Goal: Information Seeking & Learning: Learn about a topic

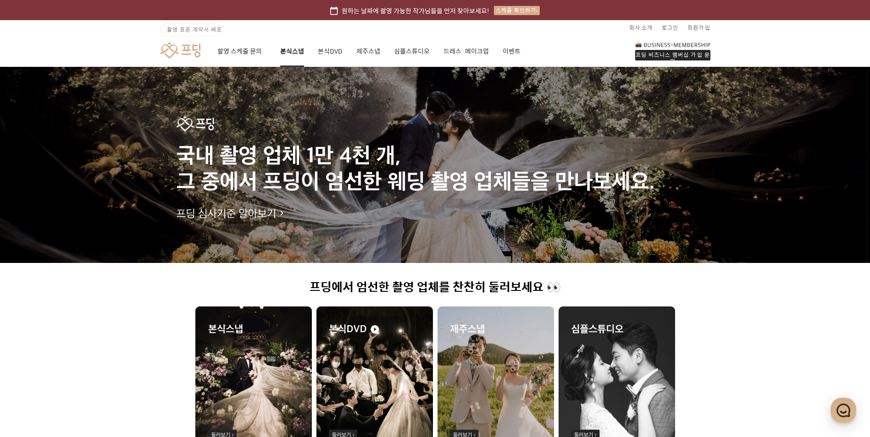
click at [290, 48] on link "본식스냅" at bounding box center [292, 51] width 24 height 31
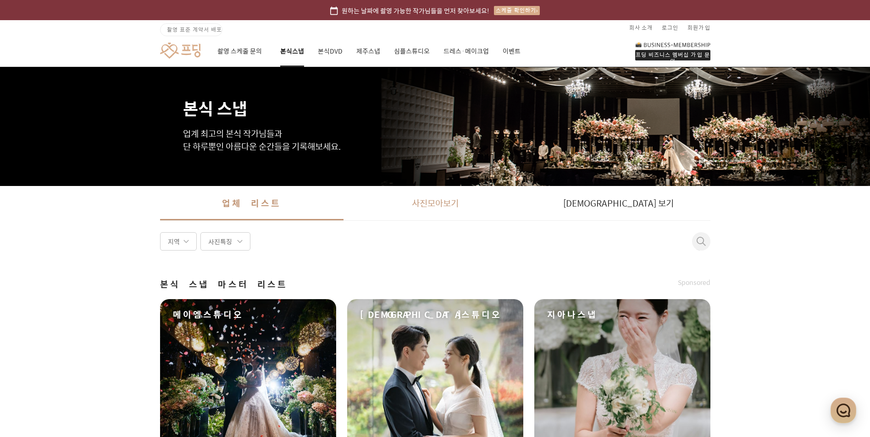
click at [420, 209] on link "사진 모아보기" at bounding box center [434, 203] width 183 height 34
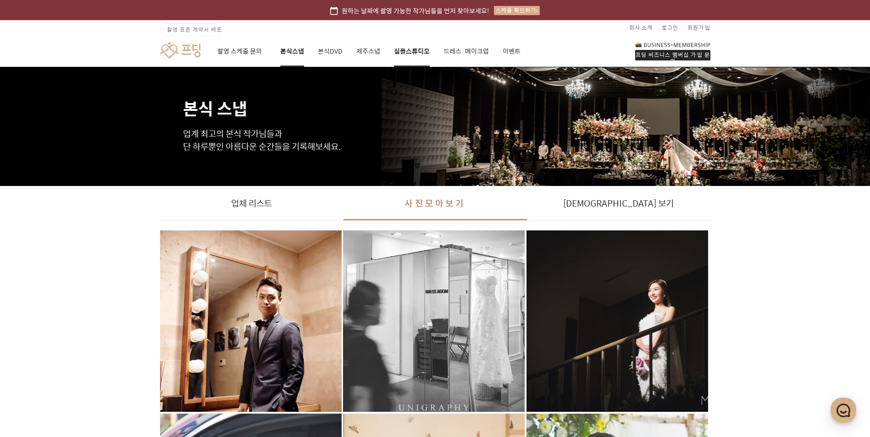
click at [409, 56] on link "심플스튜디오" at bounding box center [412, 51] width 36 height 31
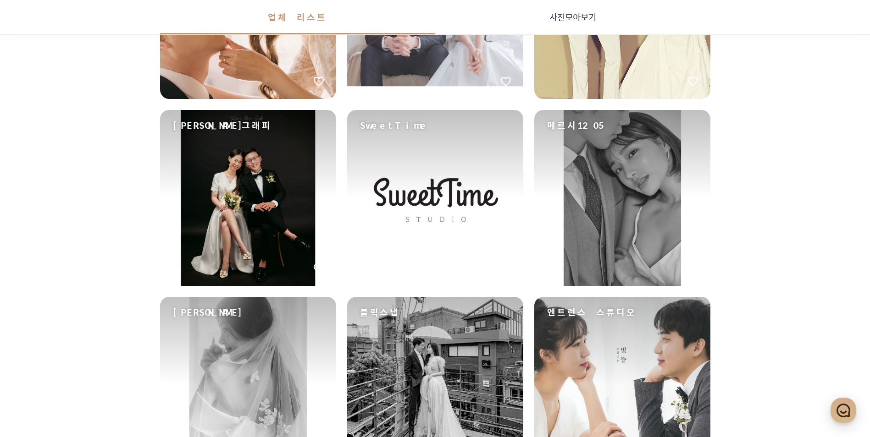
scroll to position [773, 0]
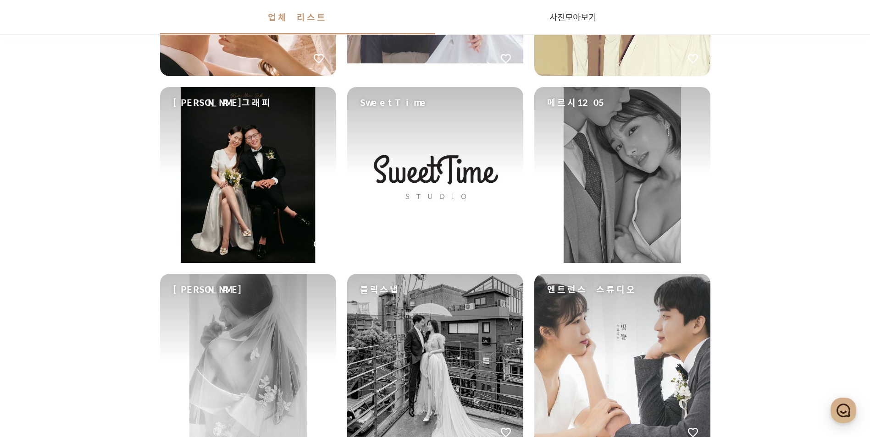
click at [681, 144] on div "메르시1205" at bounding box center [622, 175] width 176 height 176
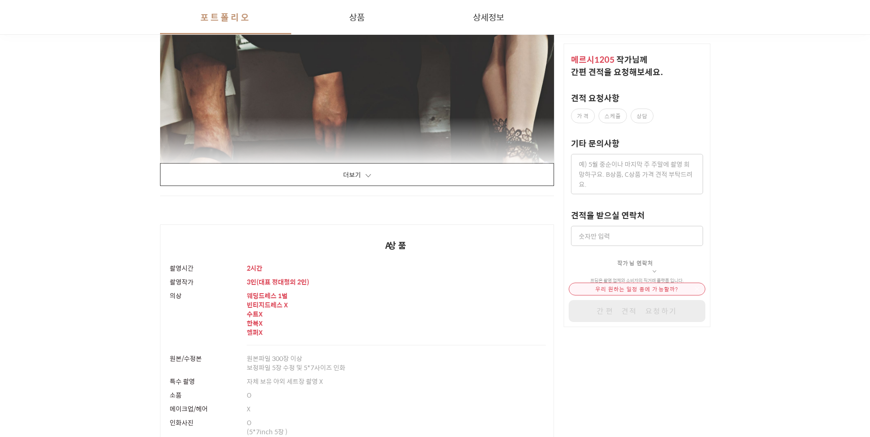
scroll to position [1650, 0]
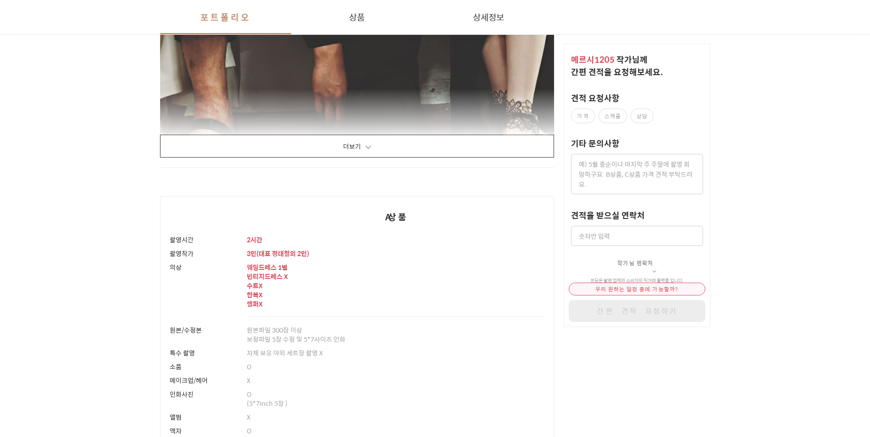
click at [444, 146] on button "더보기" at bounding box center [357, 146] width 394 height 23
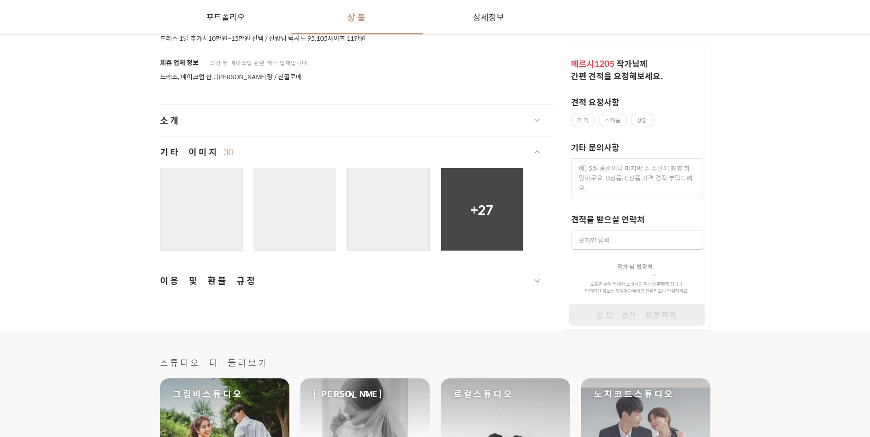
scroll to position [16960, 0]
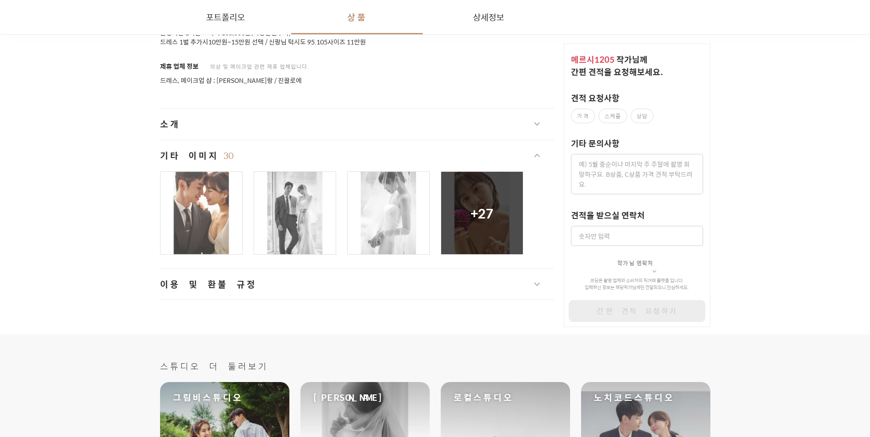
click at [490, 219] on div "+ 27" at bounding box center [481, 213] width 23 height 19
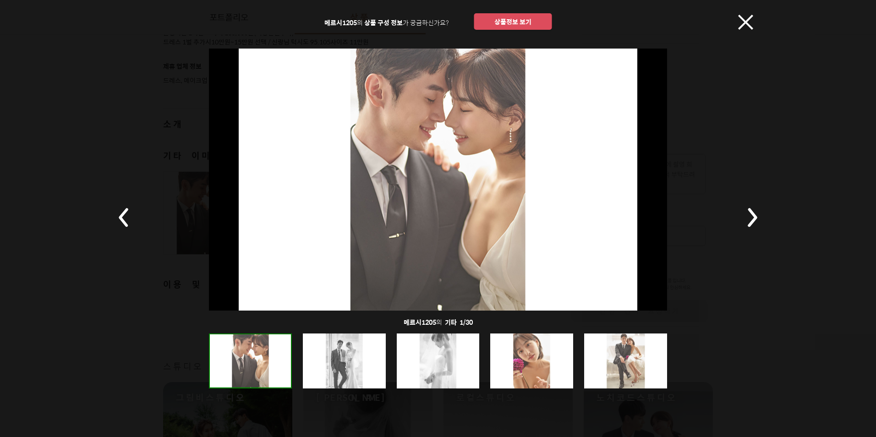
click at [556, 362] on div at bounding box center [531, 361] width 83 height 55
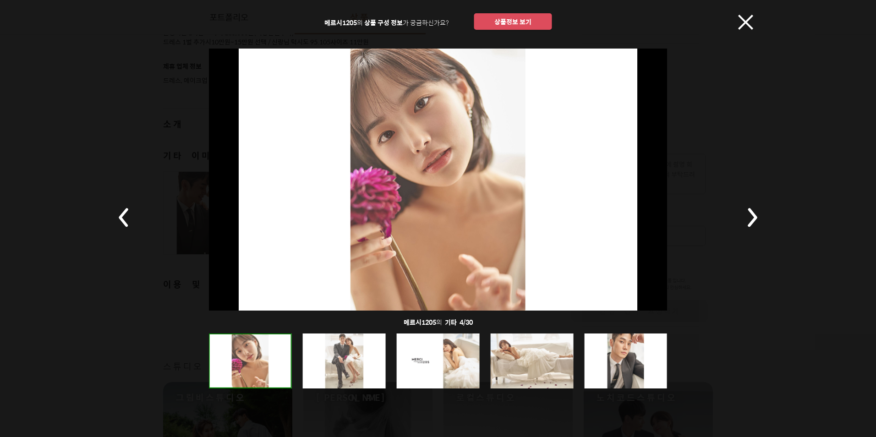
click at [314, 364] on div at bounding box center [344, 361] width 83 height 55
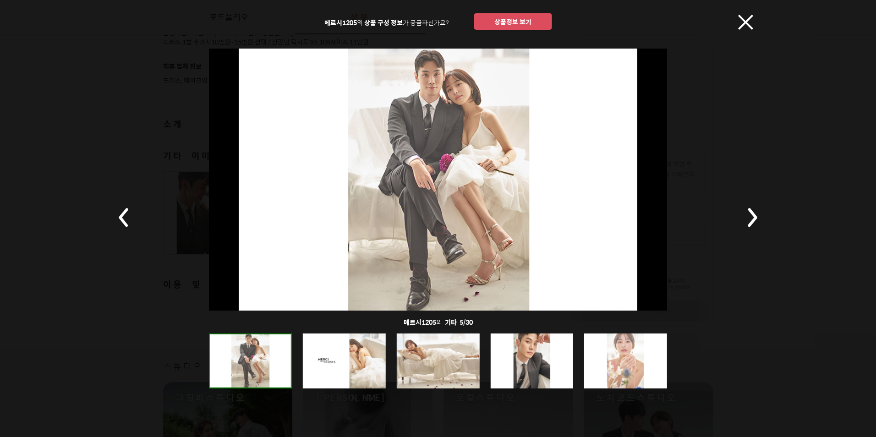
click at [123, 217] on rect at bounding box center [124, 217] width 32 height 32
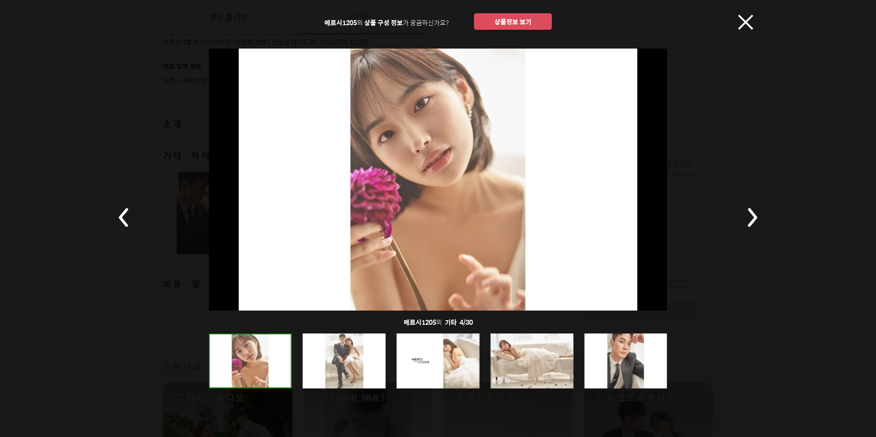
click at [123, 217] on rect at bounding box center [124, 217] width 32 height 32
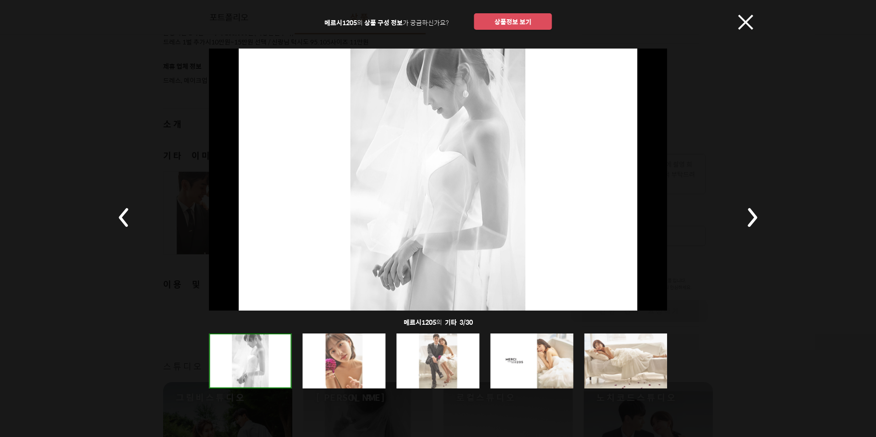
click at [123, 217] on rect at bounding box center [124, 217] width 32 height 32
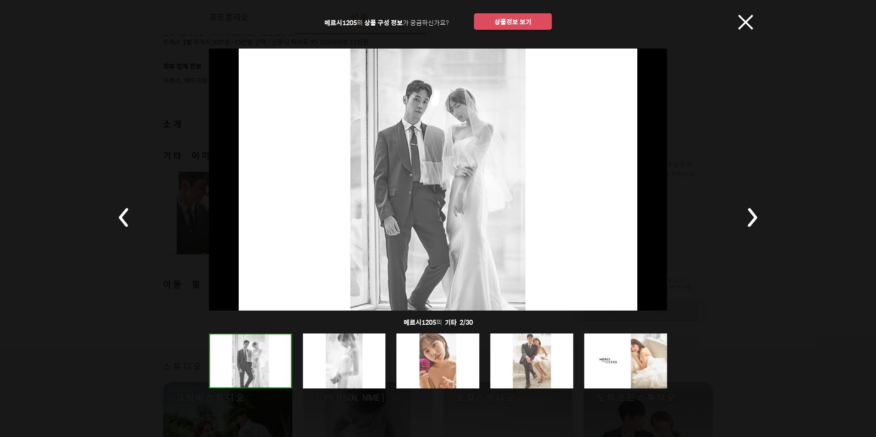
click at [123, 217] on rect at bounding box center [124, 217] width 32 height 32
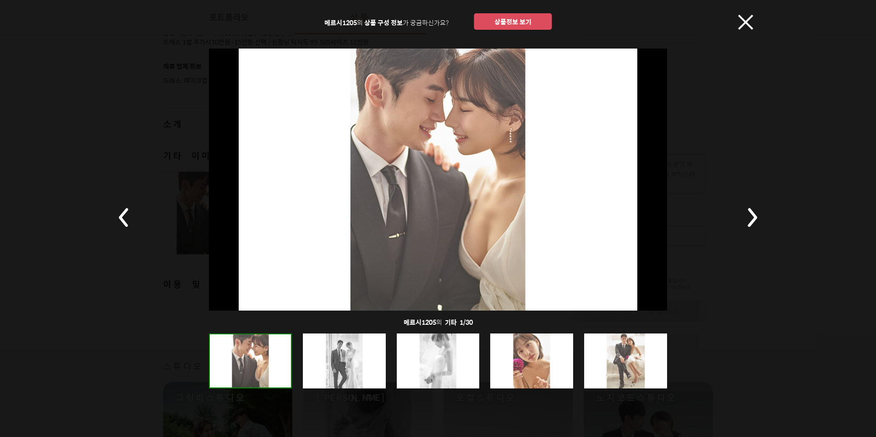
click at [123, 217] on rect at bounding box center [124, 217] width 32 height 32
click at [345, 362] on div at bounding box center [344, 361] width 83 height 55
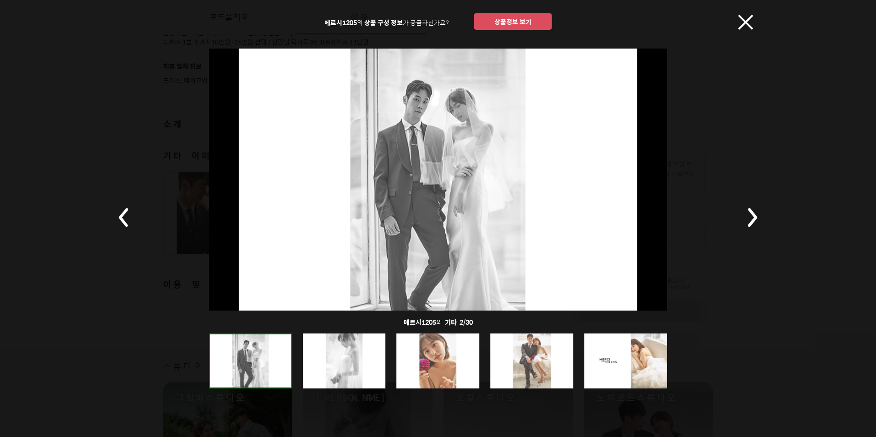
click at [348, 363] on div at bounding box center [344, 361] width 83 height 55
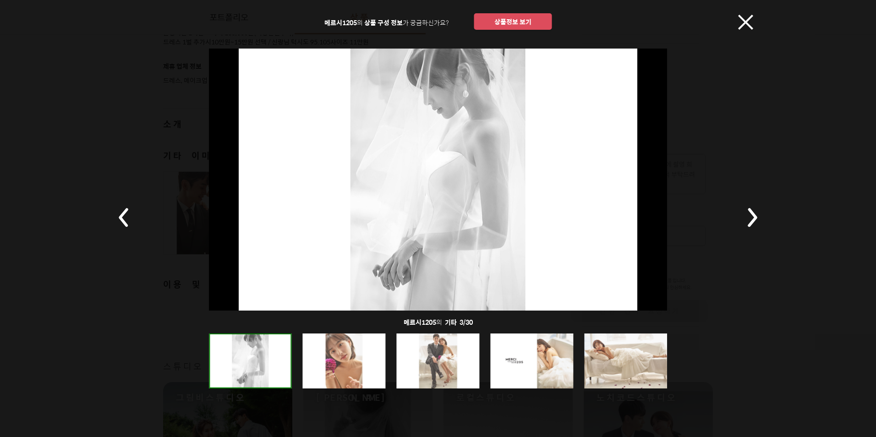
click at [347, 363] on div at bounding box center [344, 361] width 83 height 55
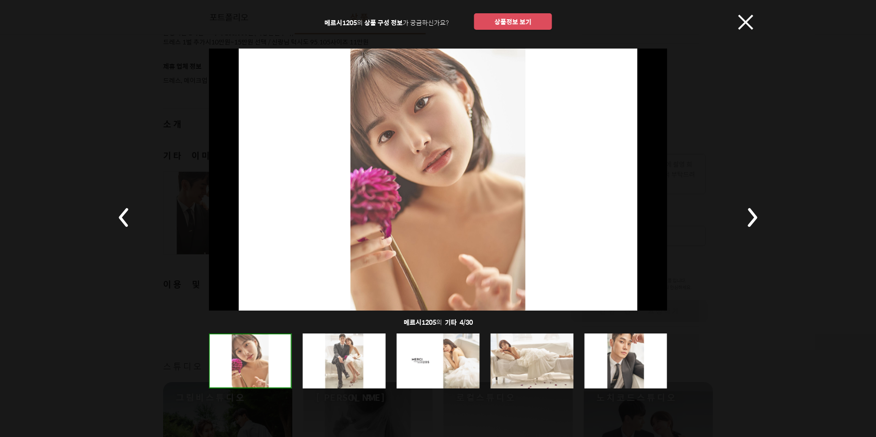
click at [352, 362] on div at bounding box center [344, 361] width 83 height 55
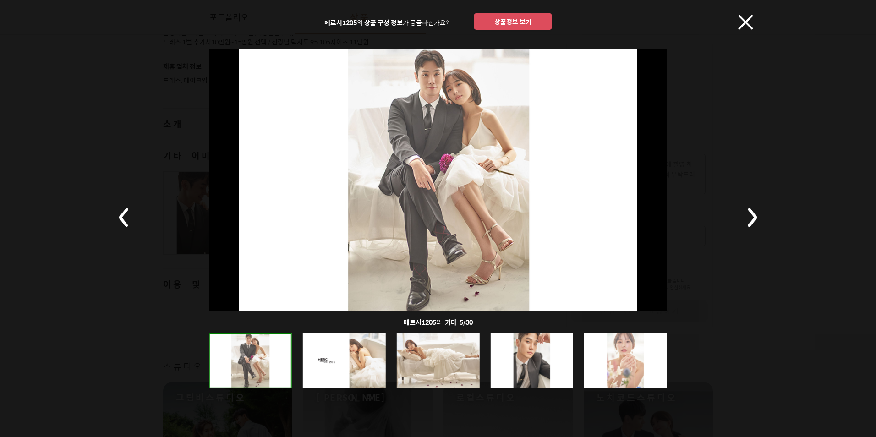
click at [336, 363] on div at bounding box center [344, 361] width 83 height 55
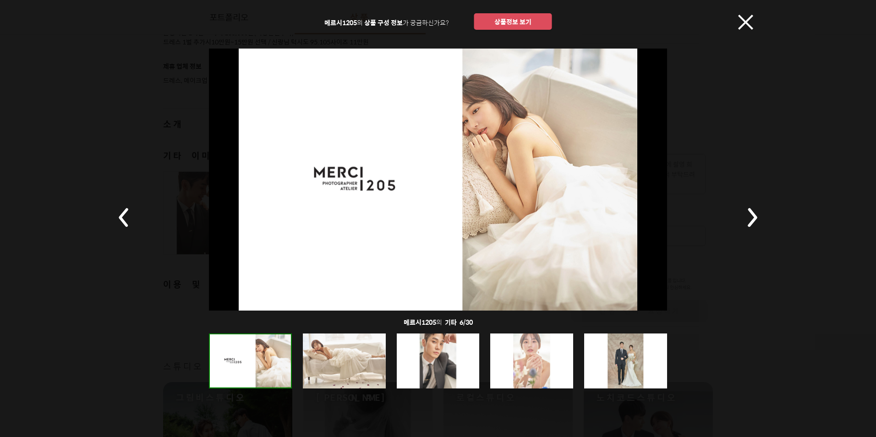
click at [336, 363] on div at bounding box center [344, 361] width 83 height 55
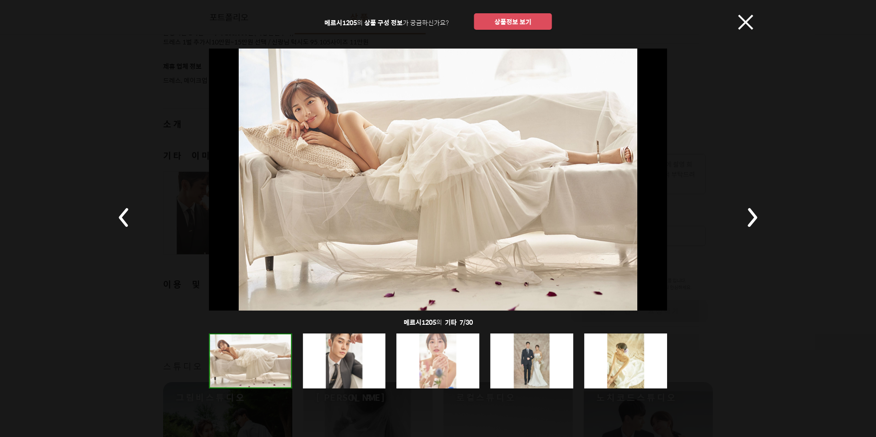
click at [335, 363] on div at bounding box center [344, 361] width 83 height 55
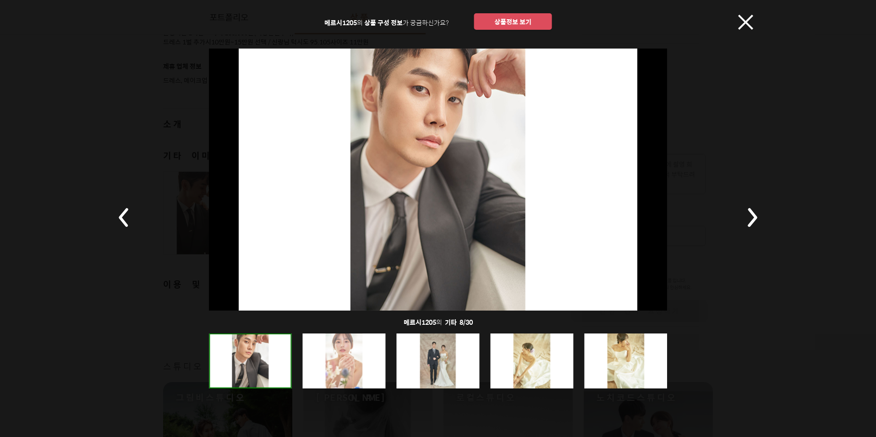
click at [335, 363] on div at bounding box center [344, 361] width 83 height 55
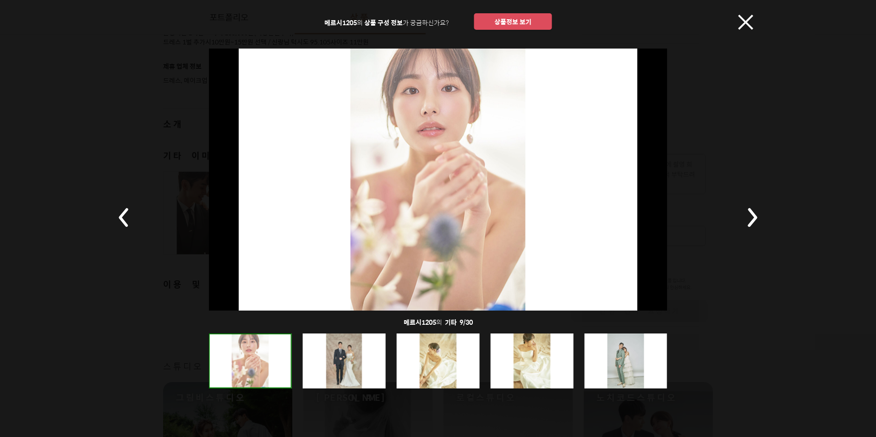
click at [335, 363] on div at bounding box center [344, 361] width 83 height 55
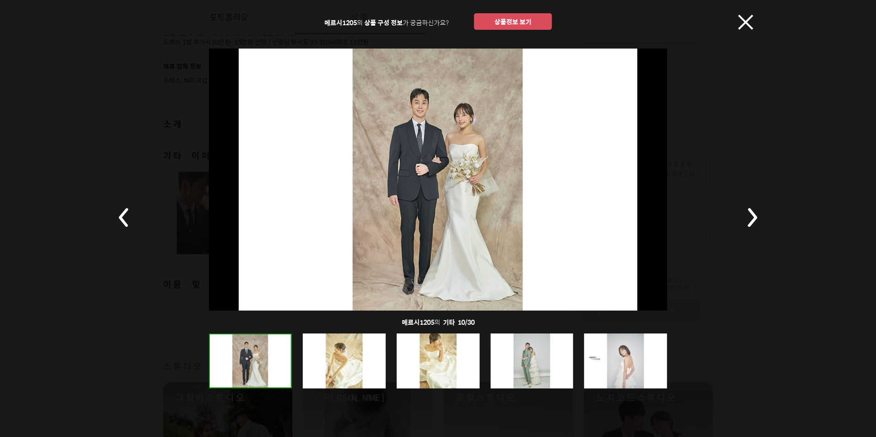
click at [335, 363] on div at bounding box center [344, 361] width 83 height 55
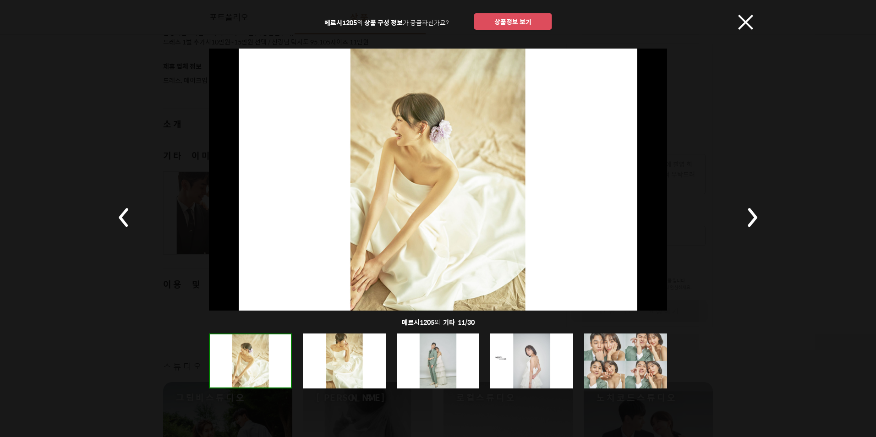
click at [335, 363] on div at bounding box center [344, 361] width 83 height 55
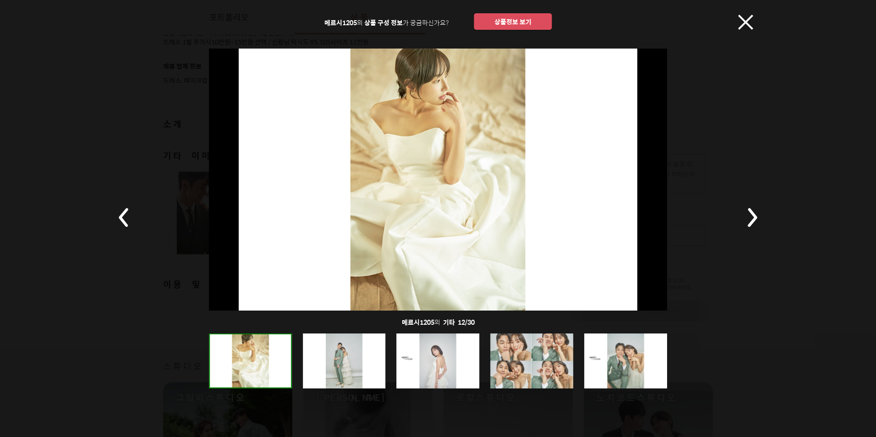
click at [335, 363] on div at bounding box center [344, 361] width 83 height 55
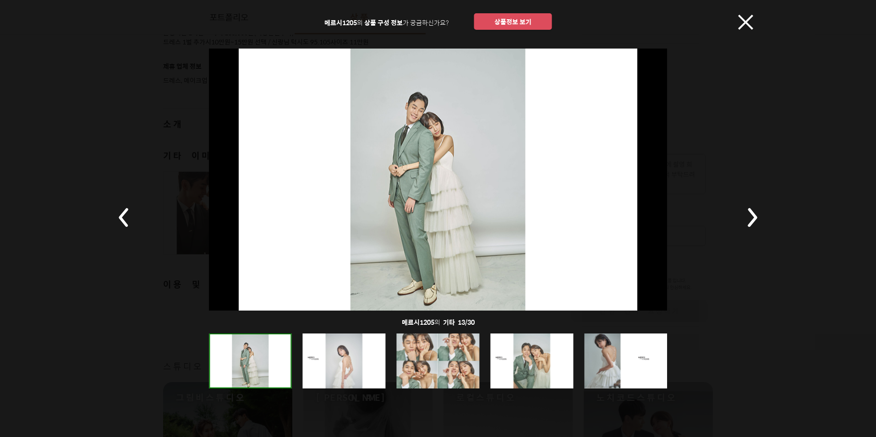
click at [338, 359] on div at bounding box center [344, 361] width 83 height 55
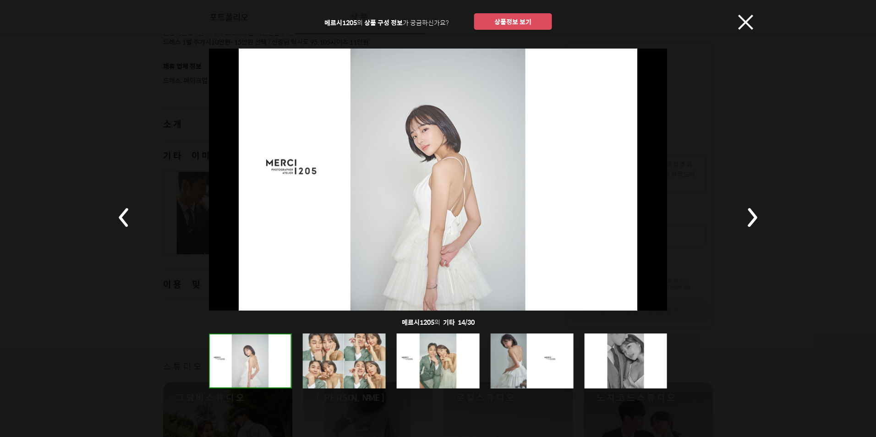
click at [338, 359] on div at bounding box center [344, 361] width 83 height 55
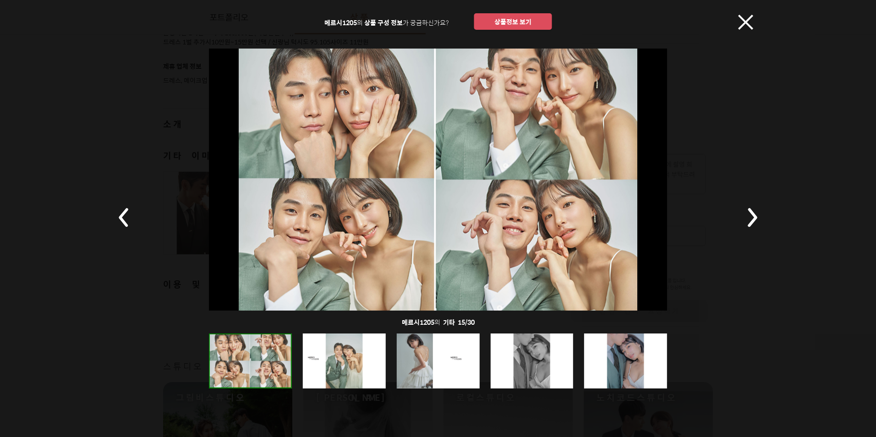
click at [339, 361] on div at bounding box center [344, 361] width 83 height 55
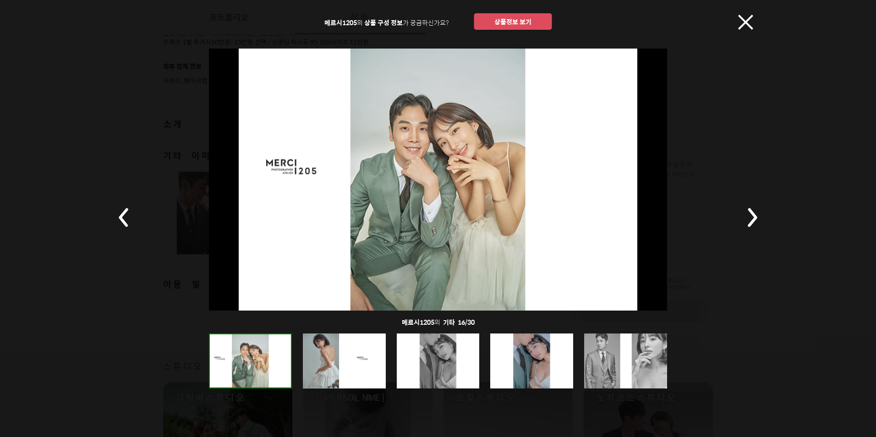
click at [342, 363] on div at bounding box center [344, 361] width 83 height 55
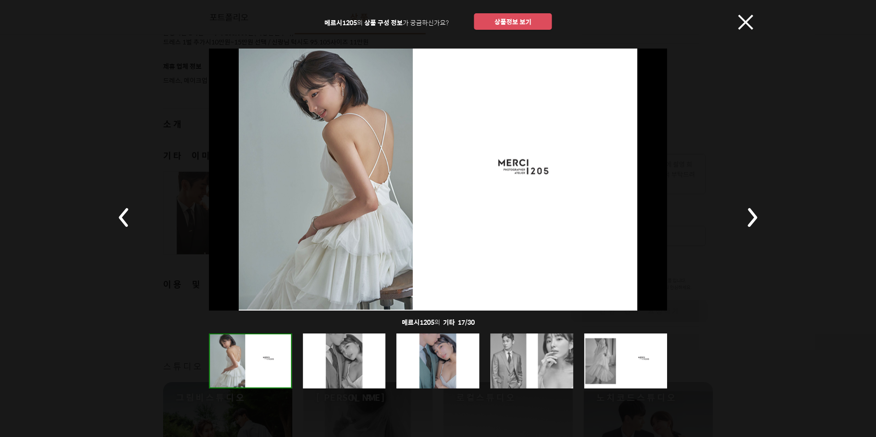
click at [342, 363] on div at bounding box center [344, 361] width 83 height 55
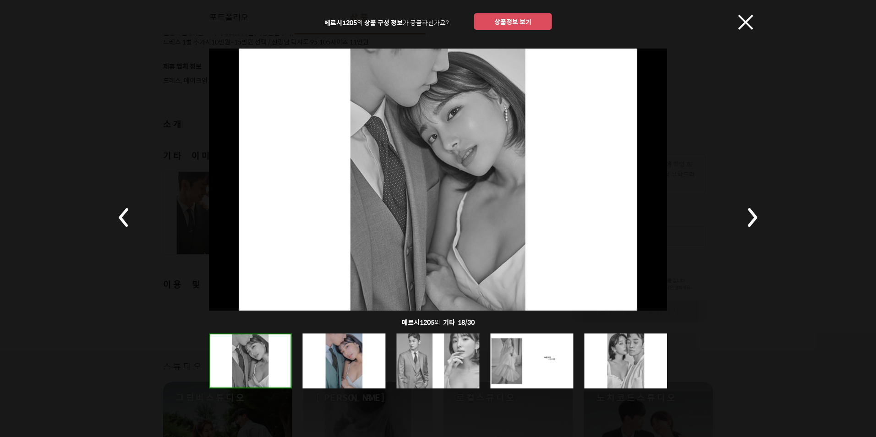
click at [337, 359] on div at bounding box center [344, 361] width 83 height 55
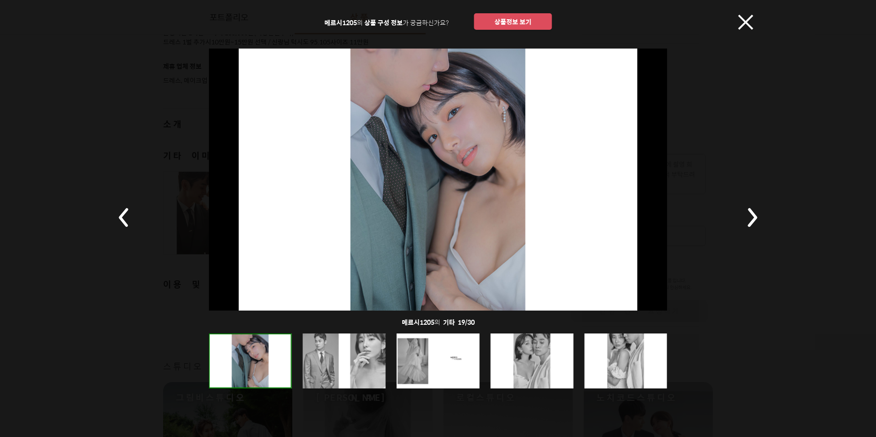
click at [337, 361] on div at bounding box center [344, 361] width 83 height 55
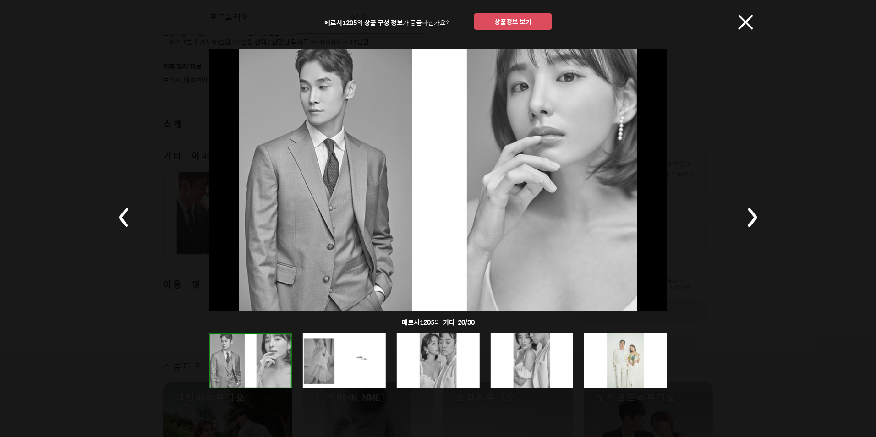
click at [337, 361] on div at bounding box center [344, 361] width 83 height 55
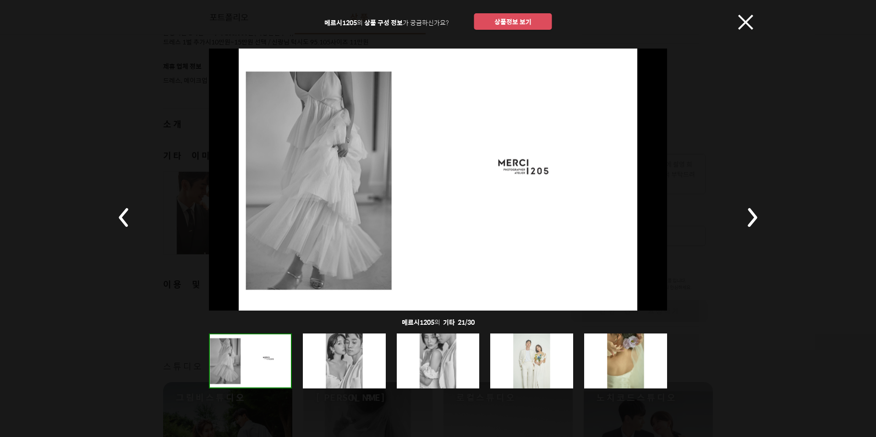
click at [337, 361] on div at bounding box center [344, 361] width 83 height 55
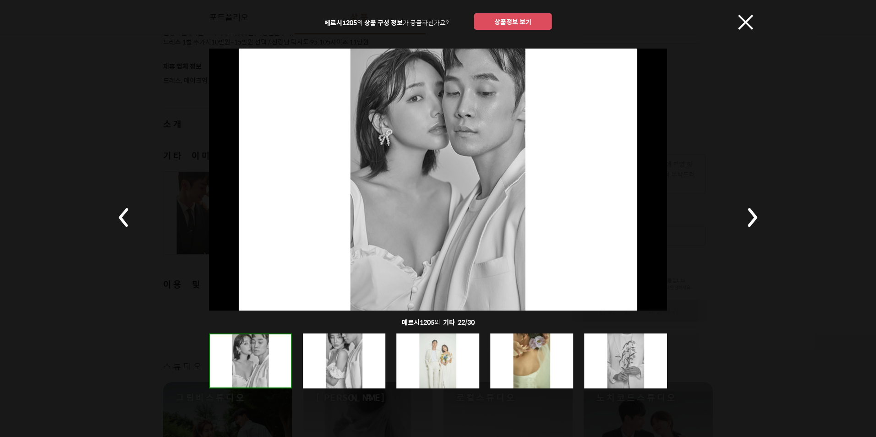
click at [337, 361] on div at bounding box center [344, 361] width 83 height 55
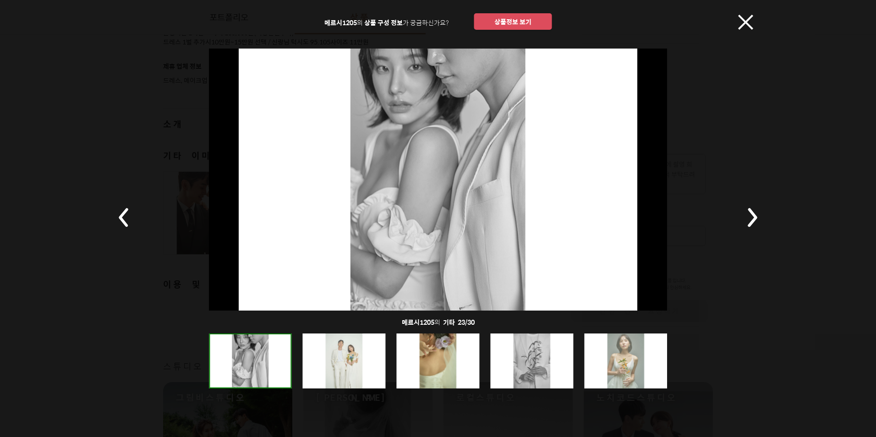
click at [337, 361] on div at bounding box center [344, 361] width 83 height 55
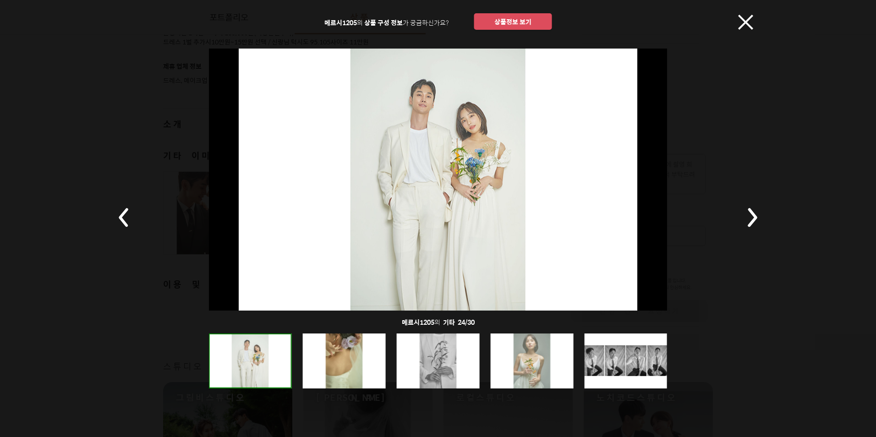
click at [337, 361] on div at bounding box center [344, 361] width 83 height 55
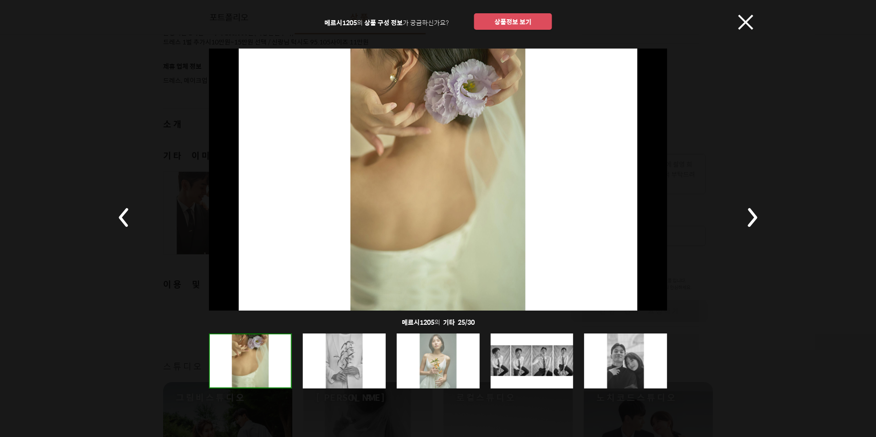
click at [337, 361] on div at bounding box center [344, 361] width 83 height 55
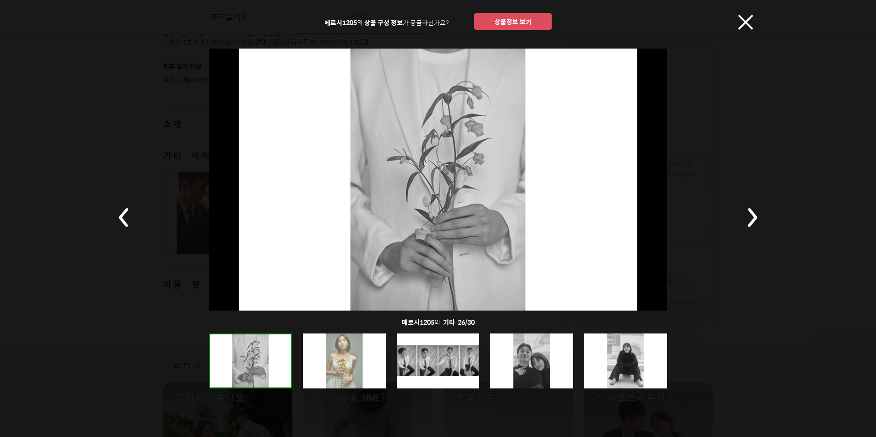
click at [337, 361] on div at bounding box center [344, 361] width 83 height 55
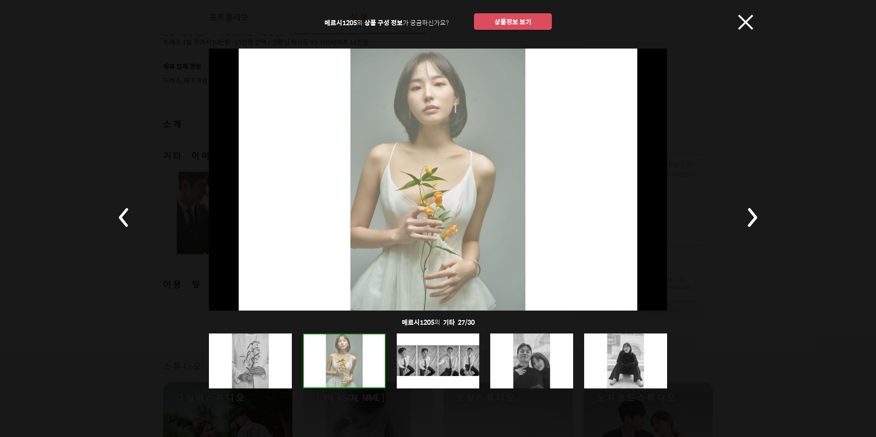
click at [435, 367] on div at bounding box center [438, 361] width 83 height 55
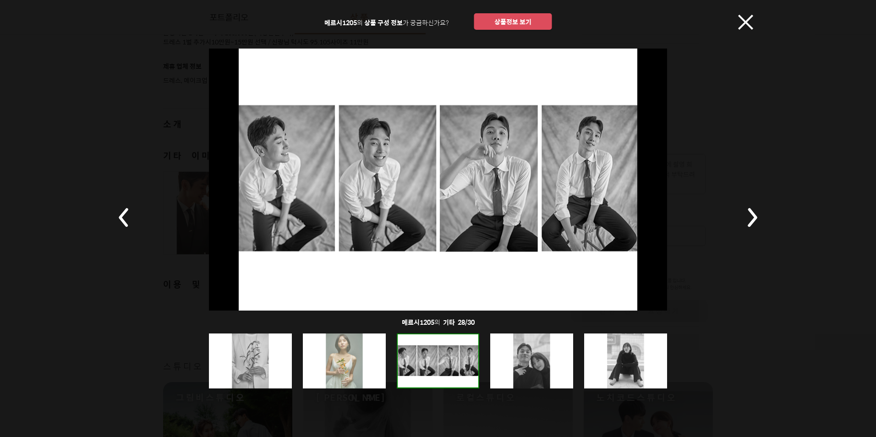
click at [525, 374] on div at bounding box center [531, 361] width 83 height 55
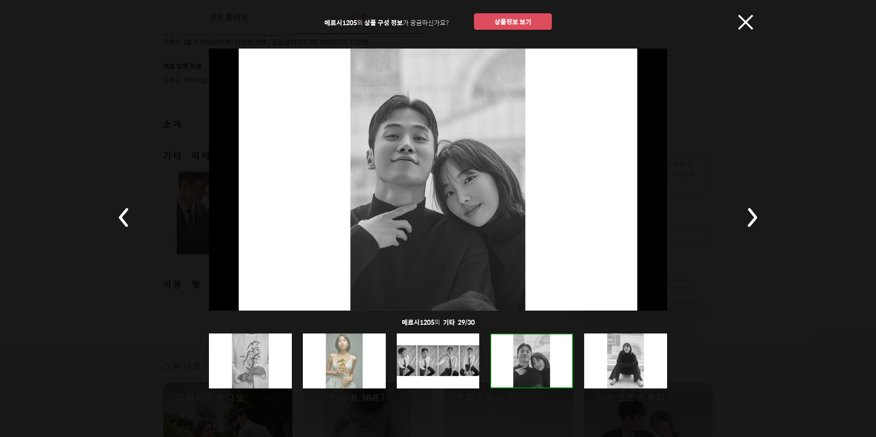
click at [604, 370] on div at bounding box center [625, 361] width 83 height 55
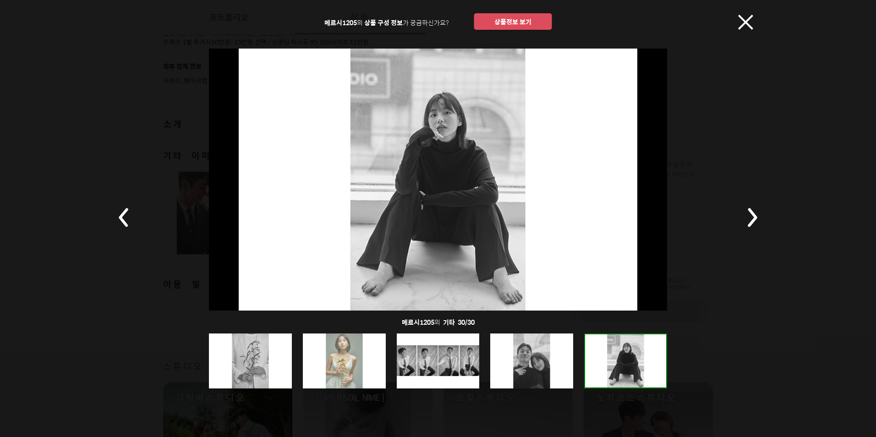
click at [749, 23] on icon at bounding box center [745, 22] width 15 height 15
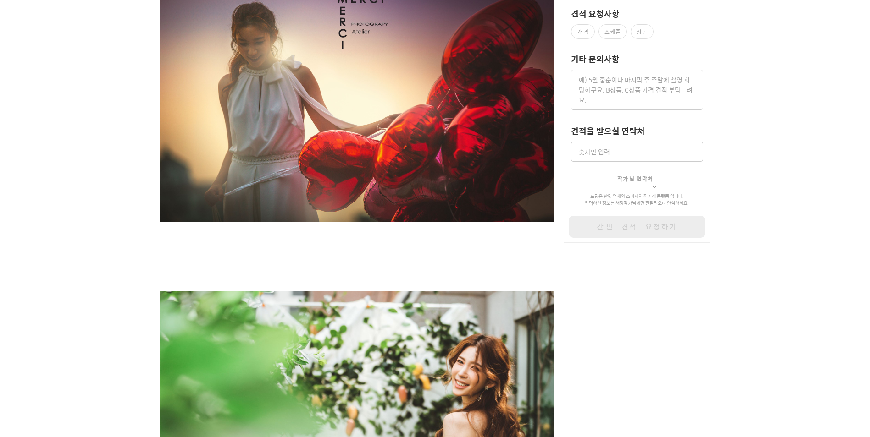
scroll to position [0, 0]
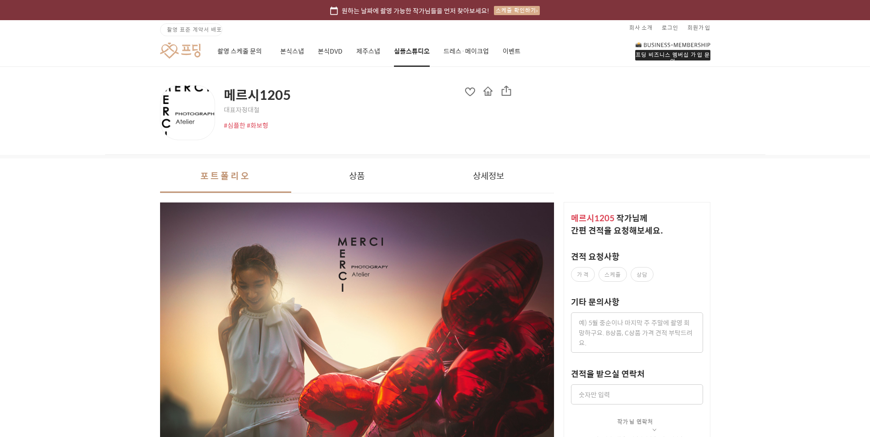
scroll to position [773, 0]
